Goal: Answer question/provide support

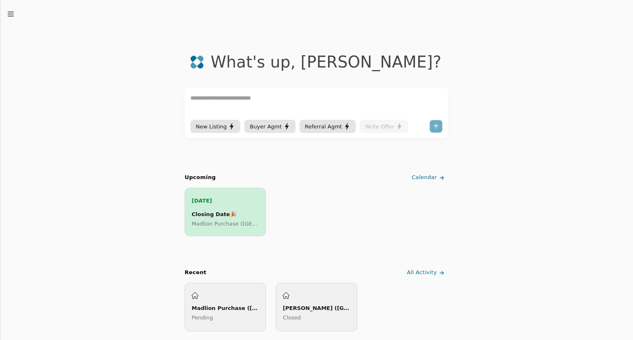
click at [250, 103] on textarea at bounding box center [316, 106] width 252 height 25
type textarea "**********"
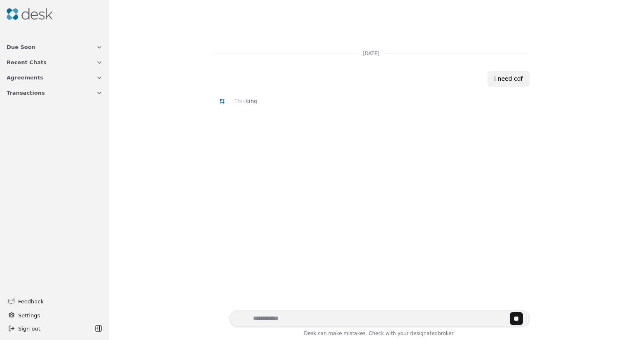
click at [621, 14] on div at bounding box center [316, 18] width 633 height 37
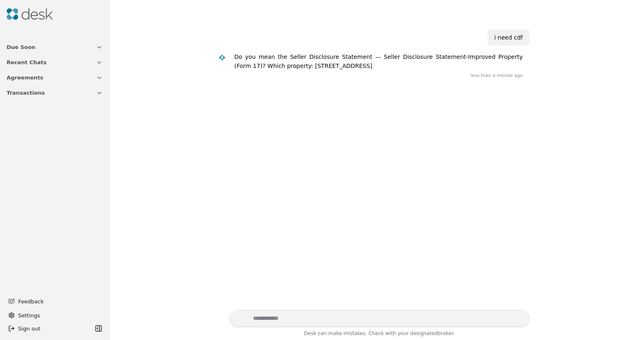
scroll to position [45, 0]
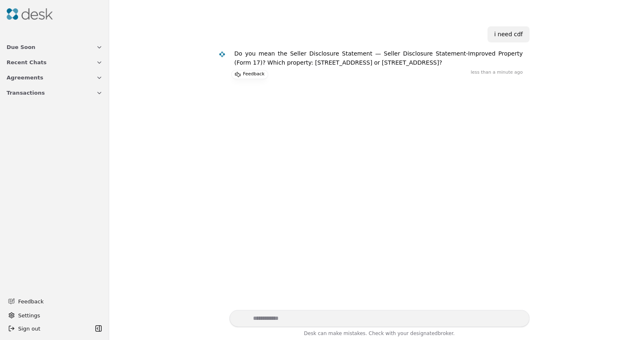
click at [202, 248] on div "[DATE] i need cdf Do you mean the Seller Disclosure Statement — Seller Disclosu…" at bounding box center [371, 168] width 514 height 284
click at [373, 319] on textarea "Write your prompt here" at bounding box center [380, 318] width 300 height 17
type textarea "**********"
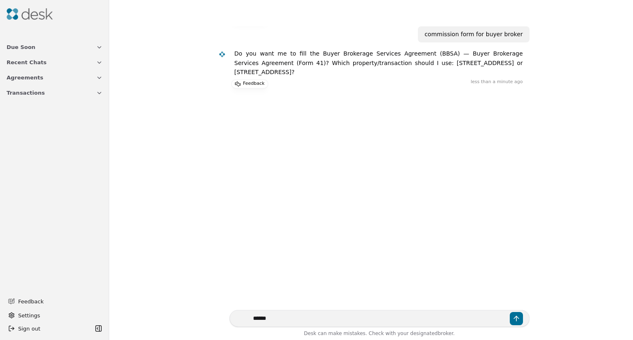
type textarea "*******"
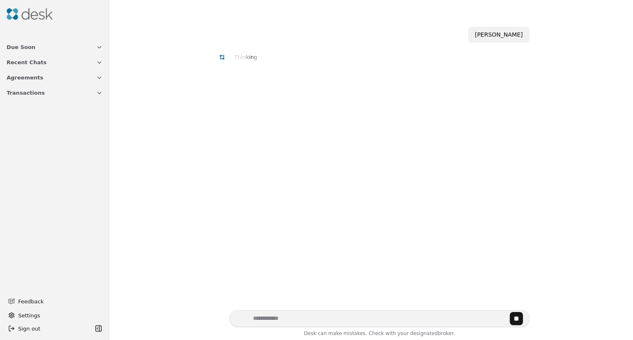
scroll to position [166, 0]
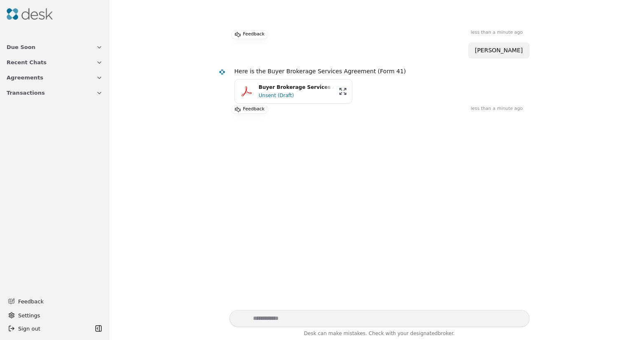
scroll to position [166, 0]
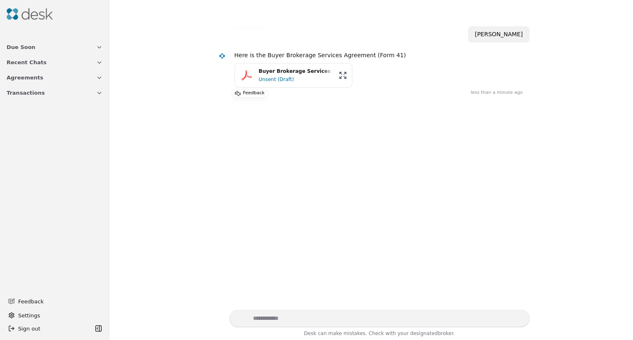
click at [290, 73] on div "Buyer Brokerage Services Agreement.pdf" at bounding box center [296, 72] width 75 height 8
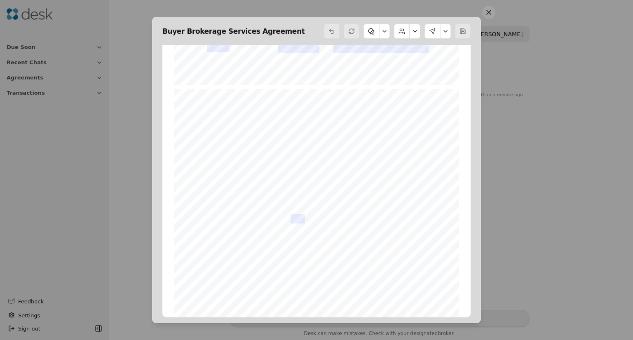
scroll to position [499, 0]
click at [491, 6] on button at bounding box center [488, 12] width 13 height 13
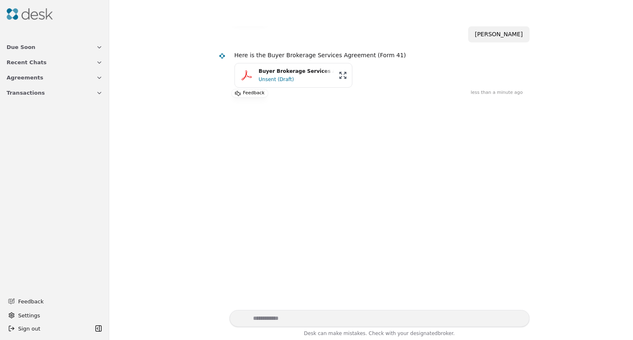
click at [326, 320] on textarea "Write your prompt here" at bounding box center [380, 318] width 300 height 17
type textarea "**********"
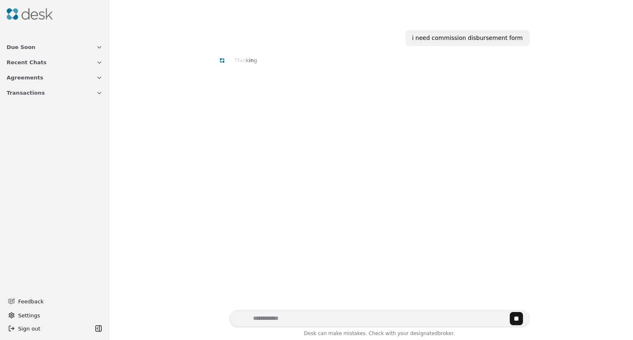
scroll to position [242, 0]
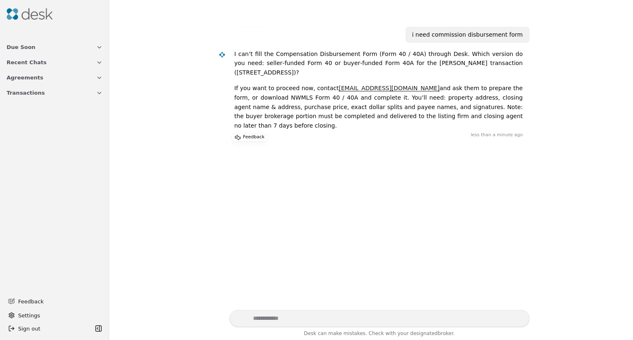
click at [374, 321] on textarea "Write your prompt here" at bounding box center [380, 318] width 300 height 17
type textarea "**********"
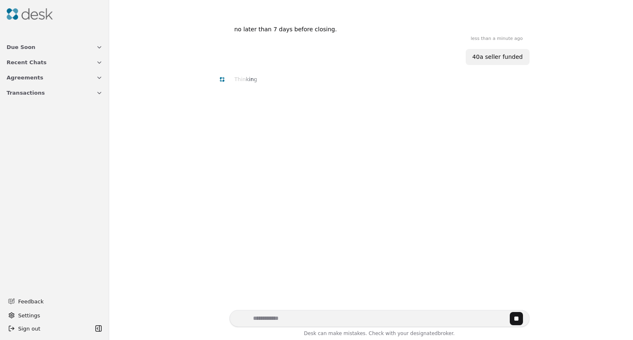
scroll to position [343, 0]
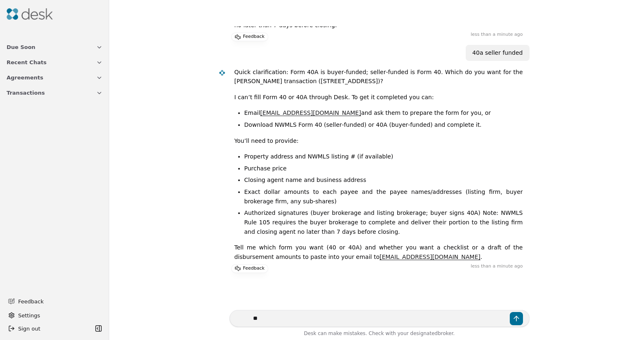
type textarea "*"
type textarea "**********"
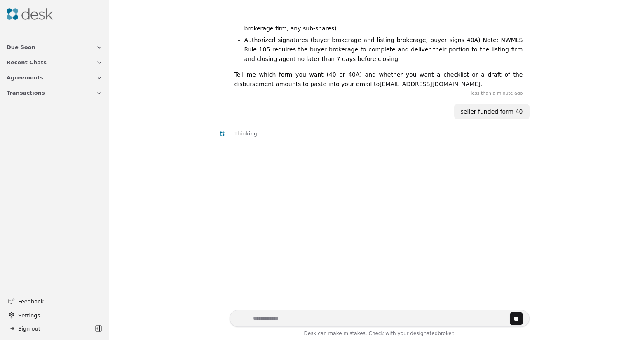
scroll to position [575, 0]
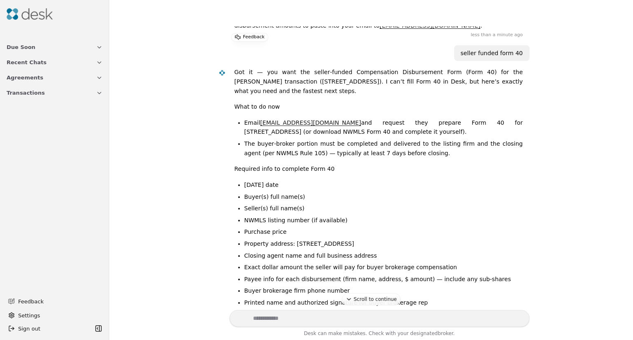
click at [153, 105] on div "[DATE] i need cdf Do you mean the Seller Disclosure Statement — Seller Disclosu…" at bounding box center [371, 168] width 514 height 284
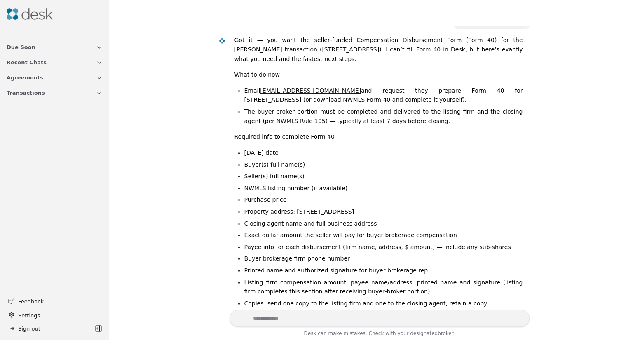
scroll to position [560, 0]
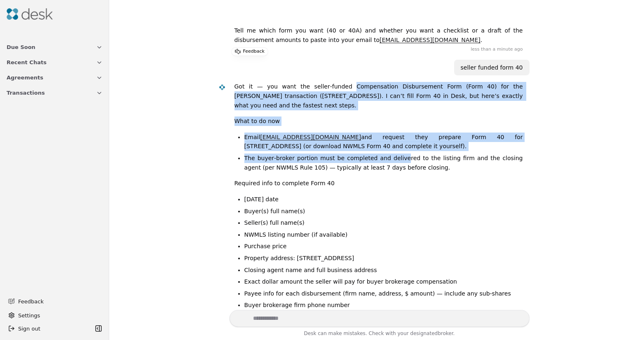
drag, startPoint x: 331, startPoint y: 70, endPoint x: 391, endPoint y: 139, distance: 90.9
click at [386, 135] on div "Got it — you want the seller‑funded Compensation Disbursement Form (Form 40) fo…" at bounding box center [379, 251] width 289 height 338
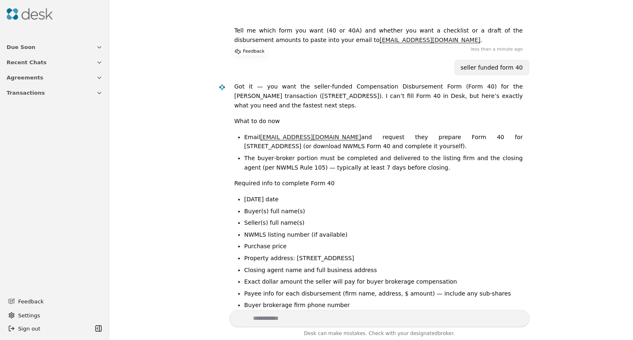
click at [386, 154] on li "The buyer‑broker portion must be completed and delivered to the listing firm an…" at bounding box center [383, 163] width 279 height 19
click at [300, 247] on ul "[DATE] date Buyer(s) full name(s) Seller(s) full name(s) NWMLS listing number (…" at bounding box center [379, 275] width 289 height 160
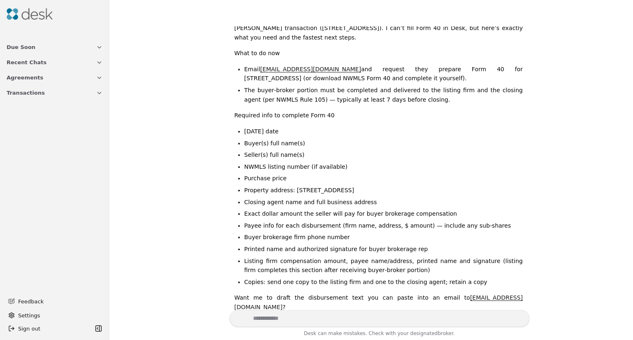
scroll to position [643, 0]
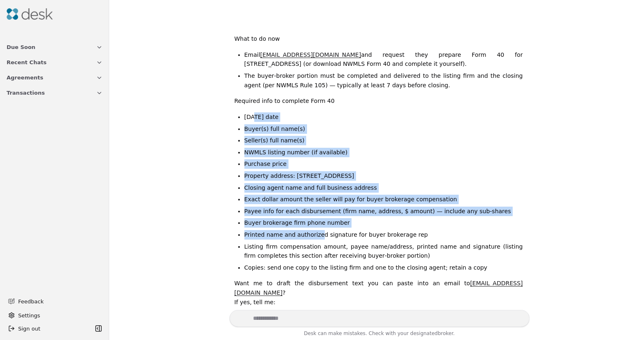
drag, startPoint x: 251, startPoint y: 87, endPoint x: 310, endPoint y: 204, distance: 131.4
click at [310, 204] on ul "[DATE] date Buyer(s) full name(s) Seller(s) full name(s) NWMLS listing number (…" at bounding box center [379, 193] width 289 height 160
click at [310, 230] on li "Printed name and authorized signature for buyer brokerage rep" at bounding box center [383, 234] width 279 height 9
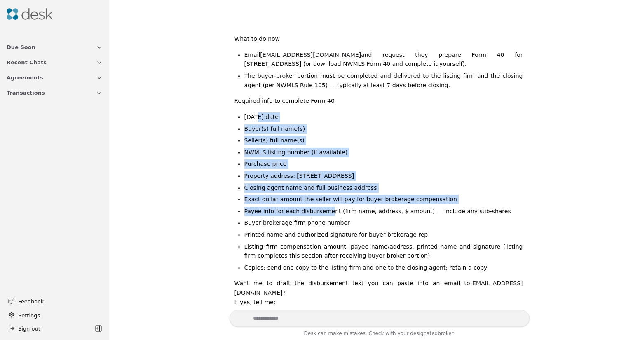
drag, startPoint x: 255, startPoint y: 92, endPoint x: 319, endPoint y: 187, distance: 115.1
click at [319, 187] on ul "[DATE] date Buyer(s) full name(s) Seller(s) full name(s) NWMLS listing number (…" at bounding box center [379, 193] width 289 height 160
click at [319, 207] on li "Payee info for each disbursement (firm name, address, $ amount) — include any s…" at bounding box center [383, 211] width 279 height 9
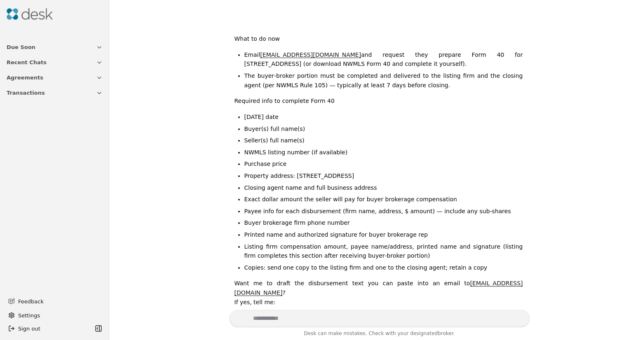
click at [307, 324] on textarea "Write your prompt here" at bounding box center [380, 318] width 300 height 17
type textarea "*"
